Goal: Task Accomplishment & Management: Use online tool/utility

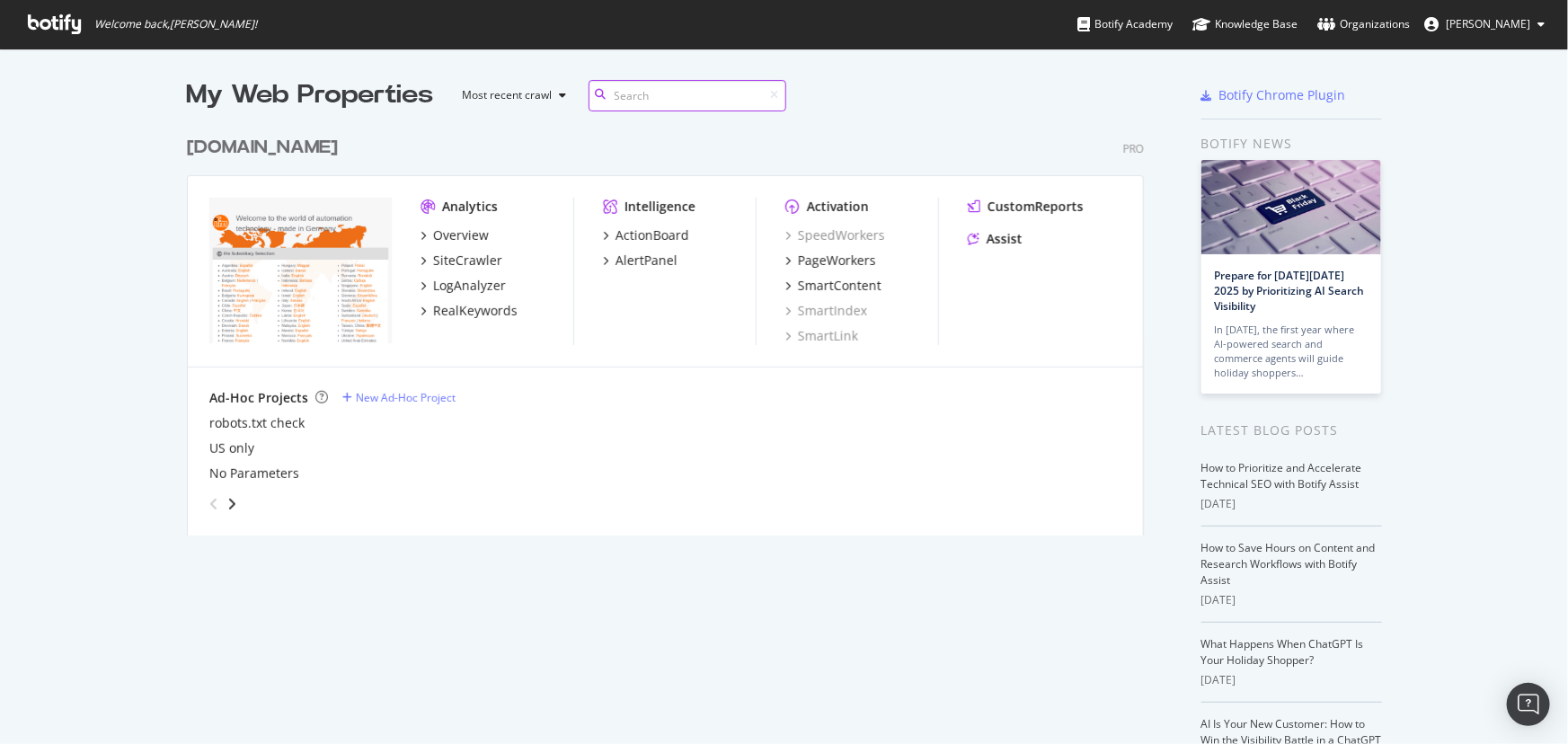
scroll to position [410, 959]
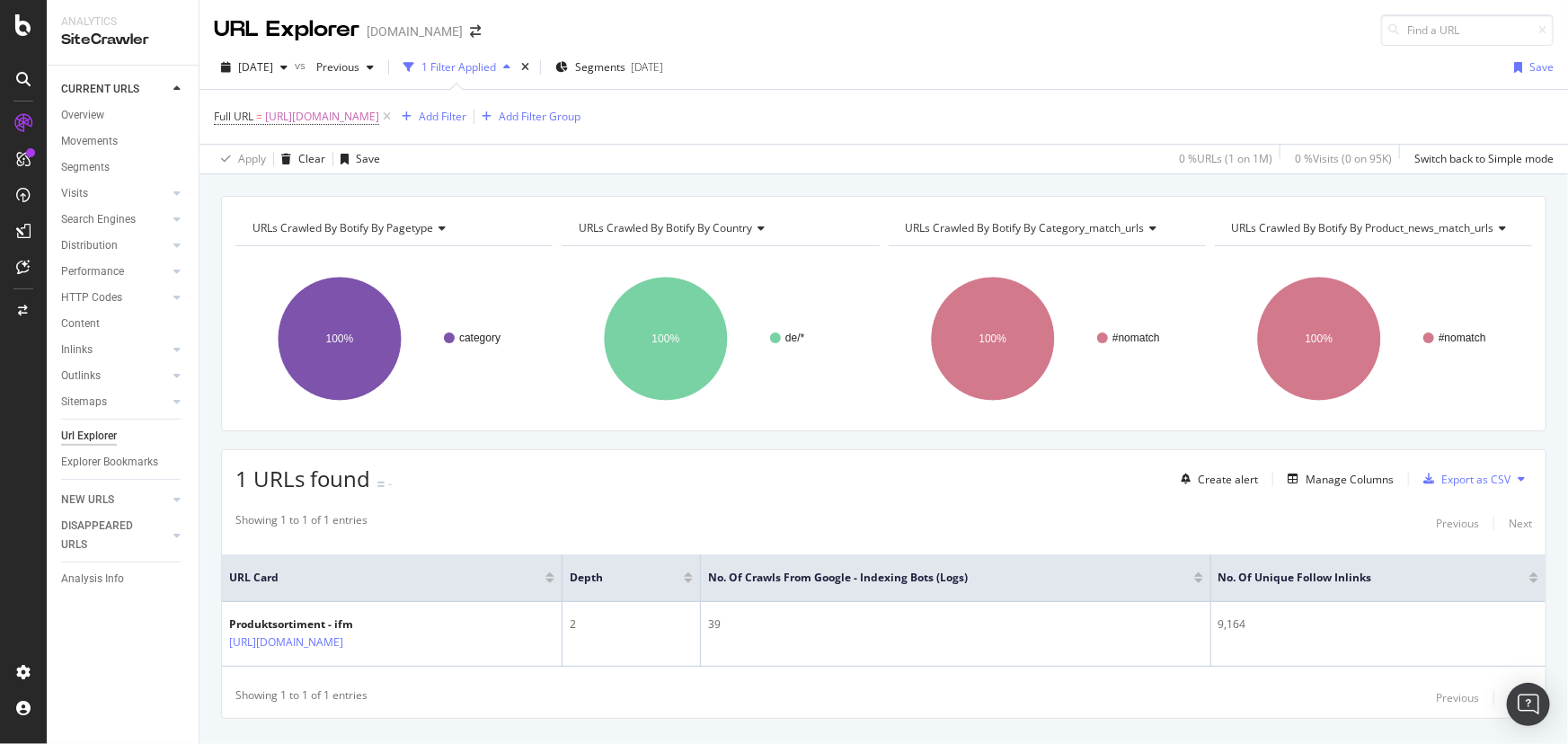
scroll to position [37, 0]
